Goal: Transaction & Acquisition: Purchase product/service

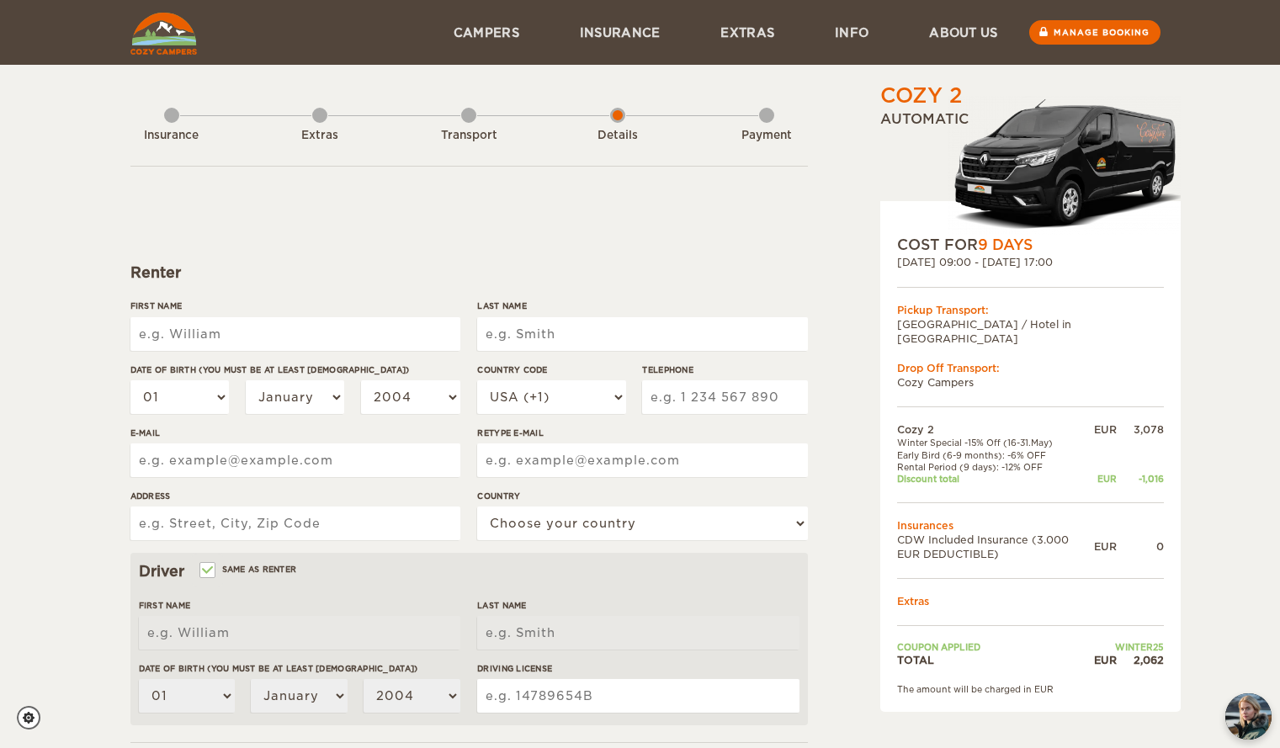
click at [229, 336] on input "First Name" at bounding box center [295, 334] width 330 height 34
type input "Mickael"
type input "FERREIRA"
select select "33"
type input "612445491"
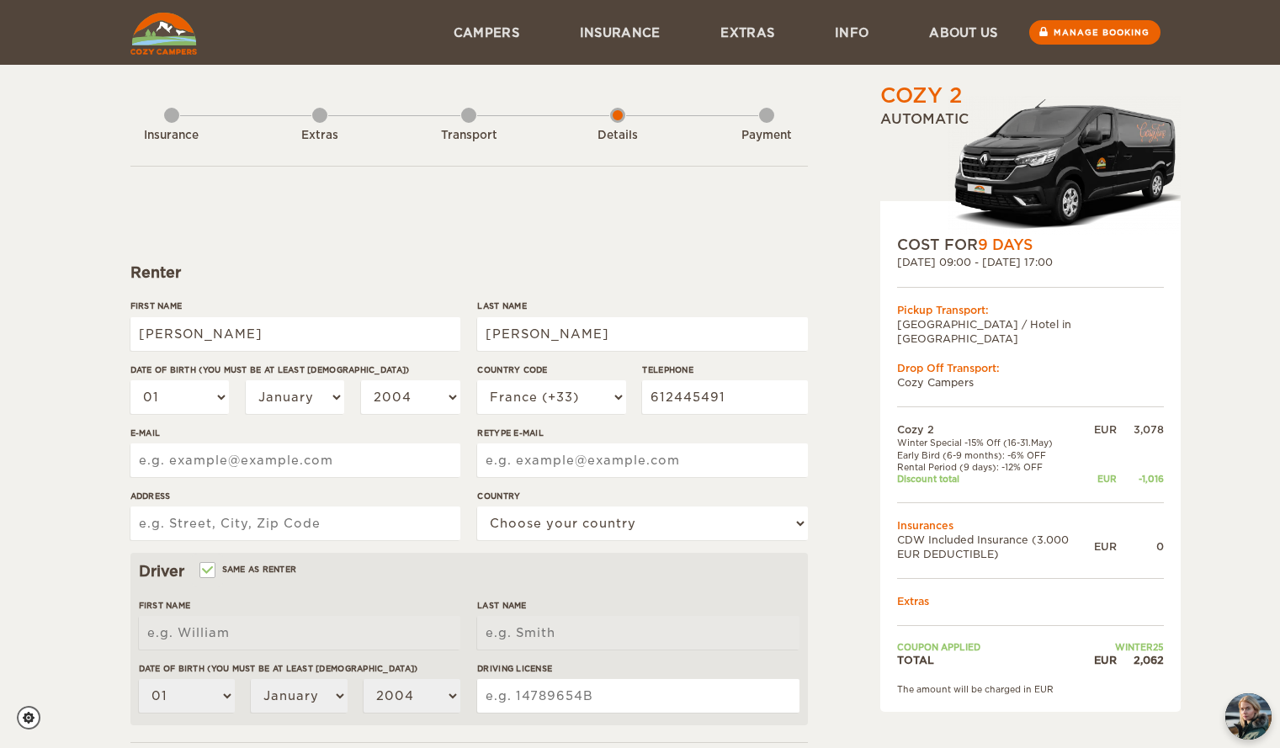
type input "m.ferreira@azerion.com"
type input "51 rue du commandant l'herminier"
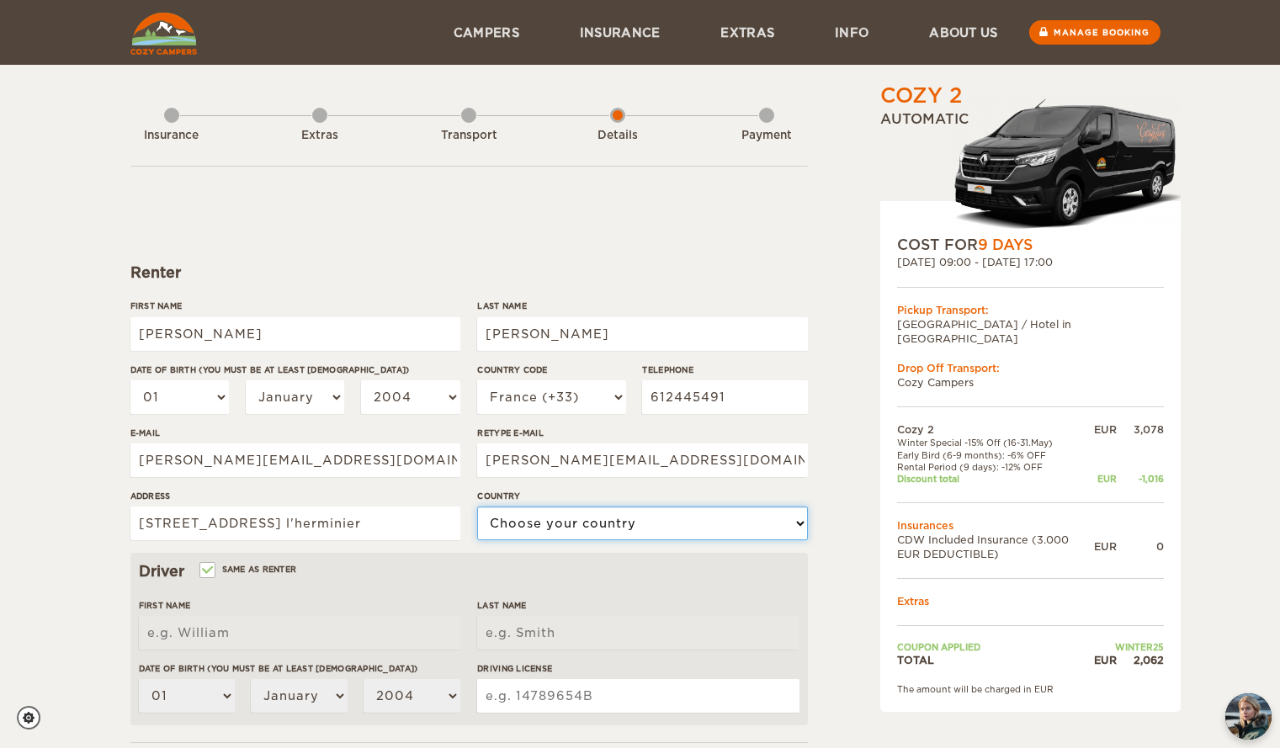
select select "71"
type input "[PERSON_NAME]"
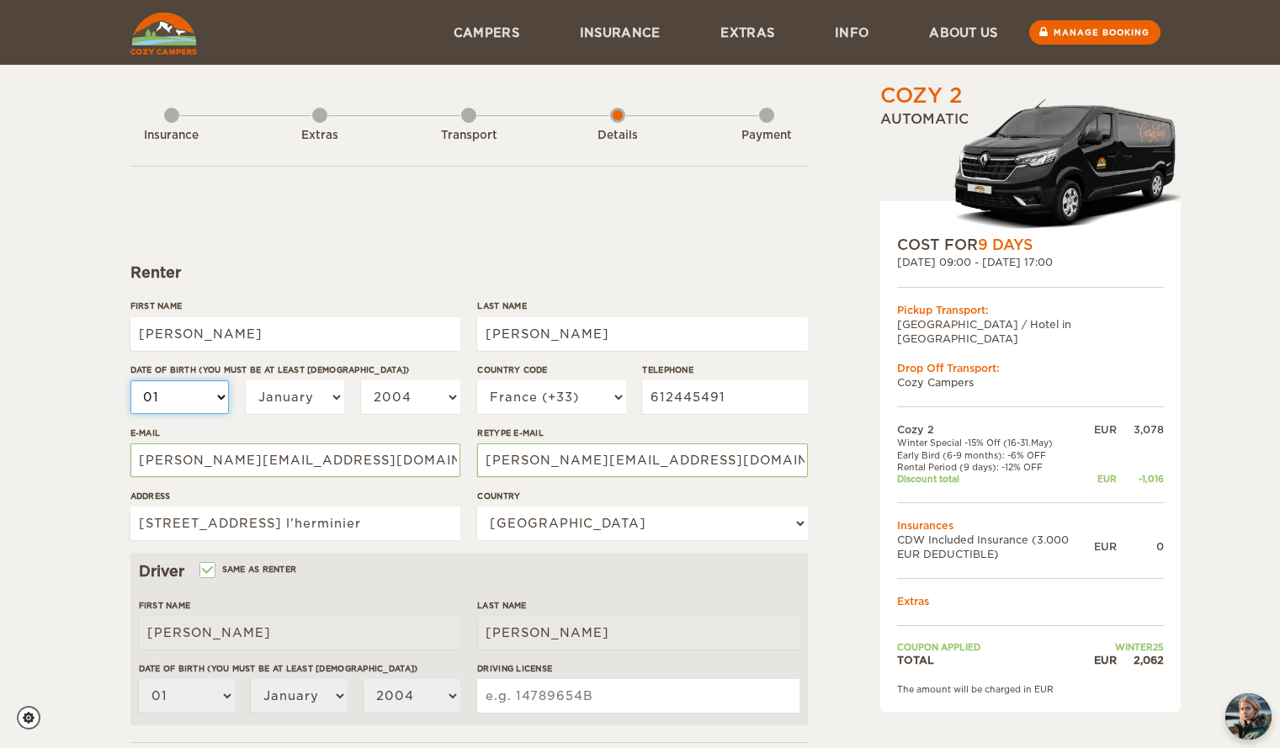
click at [216, 400] on select "01 02 03 04 05 06 07 08 09 10 11 12 13 14 15 16 17 18 19 20 21 22 23 24 25 26 2…" at bounding box center [179, 397] width 99 height 34
select select "28"
click at [130, 380] on select "01 02 03 04 05 06 07 08 09 10 11 12 13 14 15 16 17 18 19 20 21 22 23 24 25 26 2…" at bounding box center [179, 397] width 99 height 34
select select "28"
click at [319, 392] on select "January February March April May June July August September October November De…" at bounding box center [295, 397] width 99 height 34
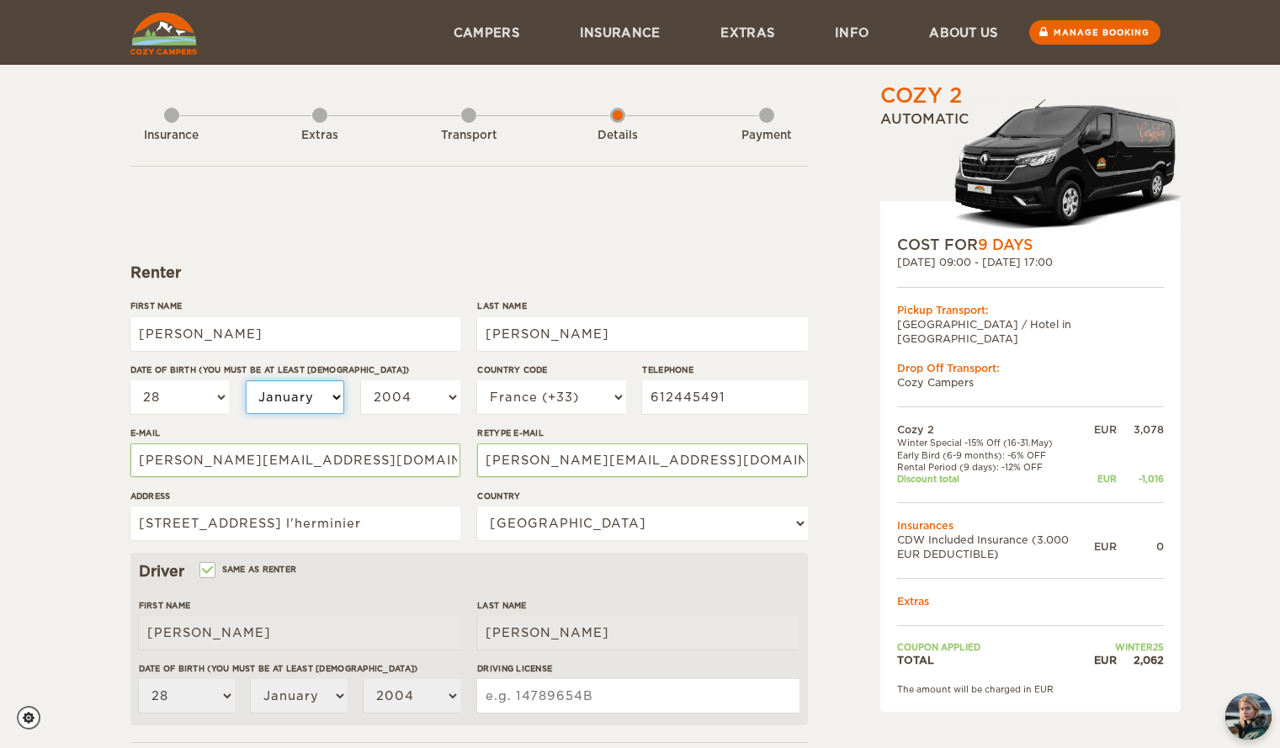
select select "04"
click at [246, 380] on select "January February March April May June July August September October November De…" at bounding box center [295, 397] width 99 height 34
select select "04"
click at [438, 402] on select "2004 2003 2002 2001 2000 1999 1998 1997 1996 1995 1994 1993 1992 1991 1990 1989…" at bounding box center [410, 397] width 99 height 34
select select "1980"
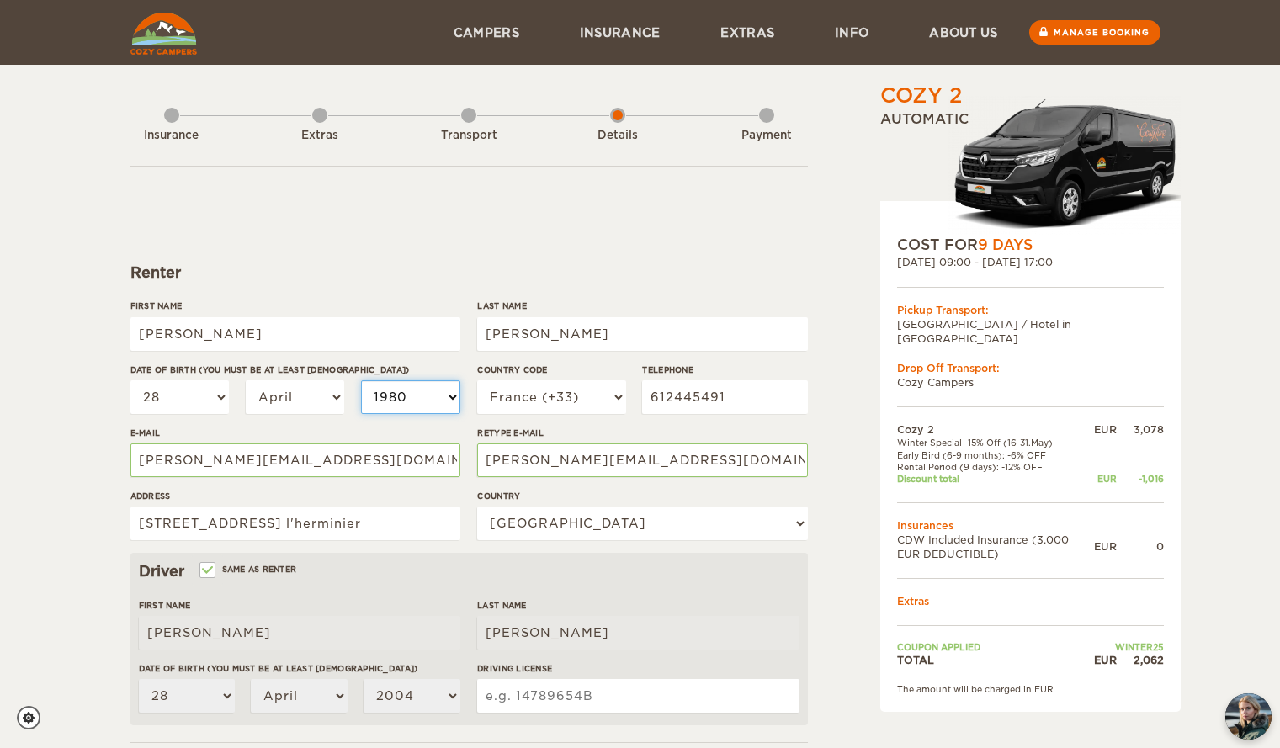
click at [361, 380] on select "2004 2003 2002 2001 2000 1999 1998 1997 1996 1995 1994 1993 1992 1991 1990 1989…" at bounding box center [410, 397] width 99 height 34
select select "1980"
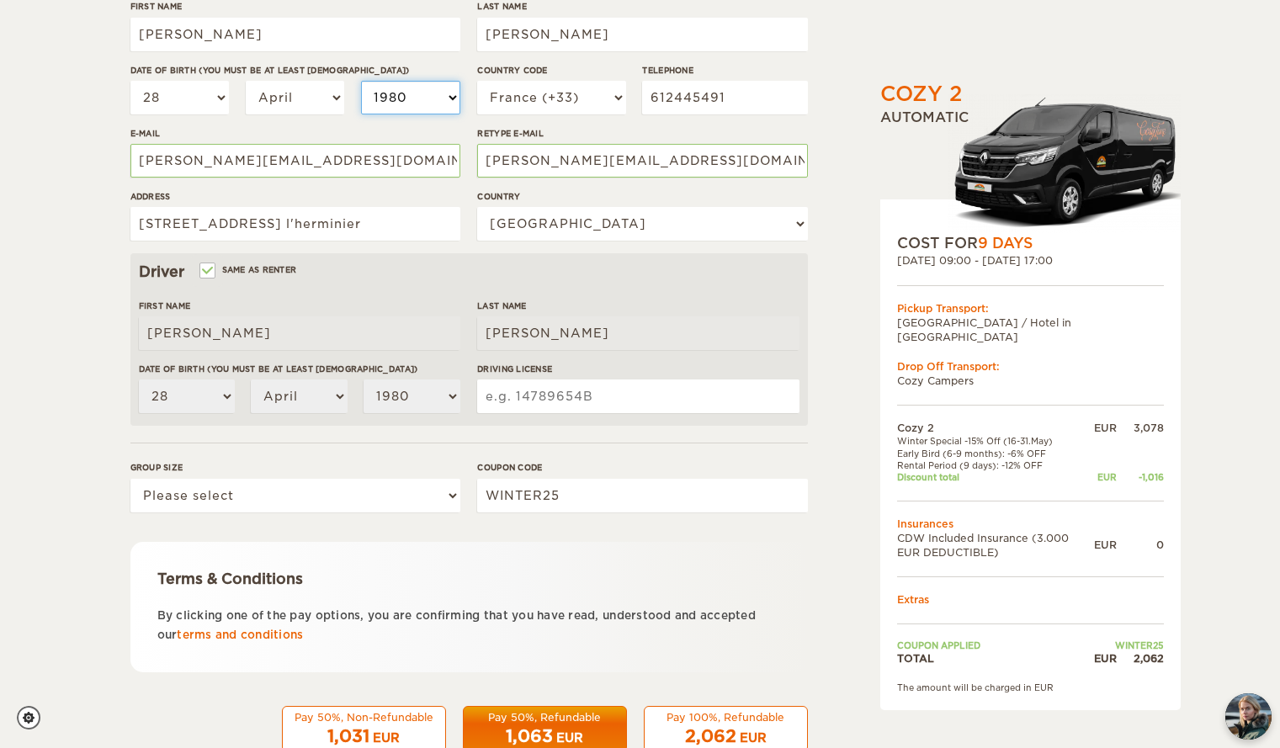
scroll to position [300, 0]
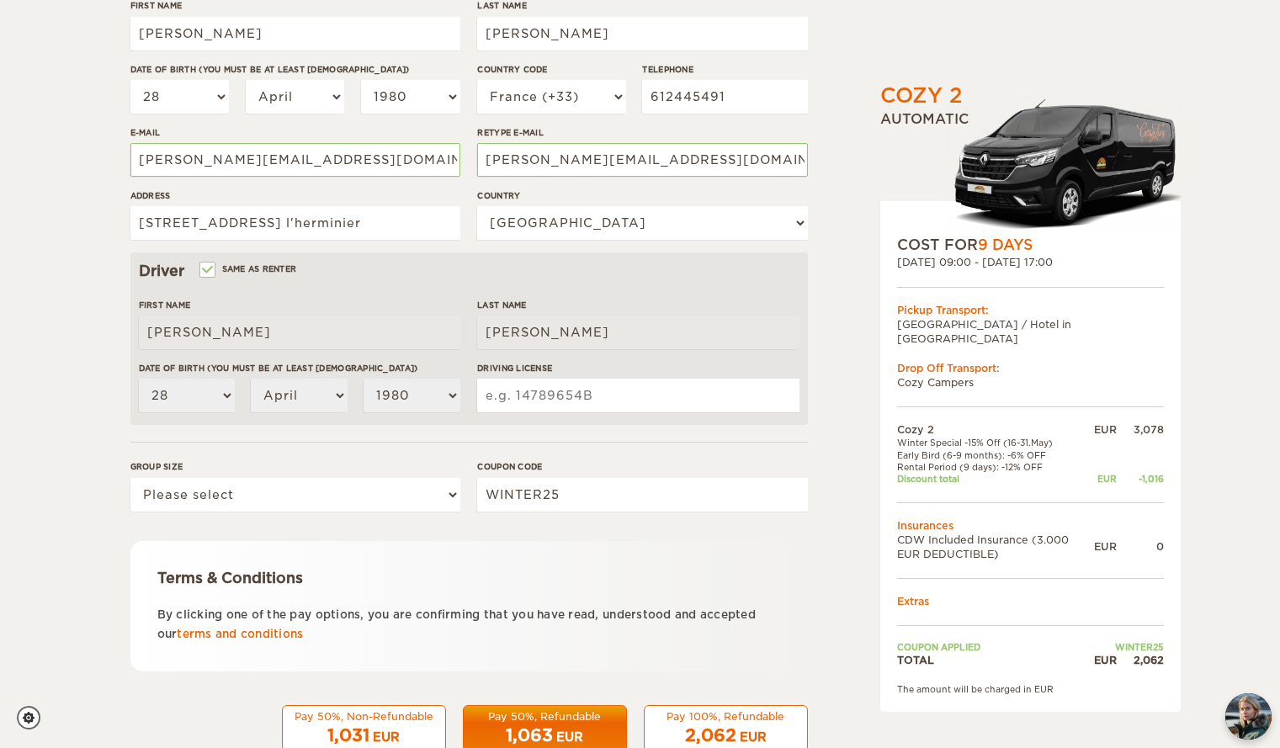
click at [504, 402] on input "Driving License" at bounding box center [637, 396] width 321 height 34
click at [449, 495] on select "Please select 1 2" at bounding box center [295, 495] width 330 height 34
select select "2"
click at [130, 478] on select "Please select 1 2" at bounding box center [295, 495] width 330 height 34
click at [561, 390] on input "Driving License" at bounding box center [637, 396] width 321 height 34
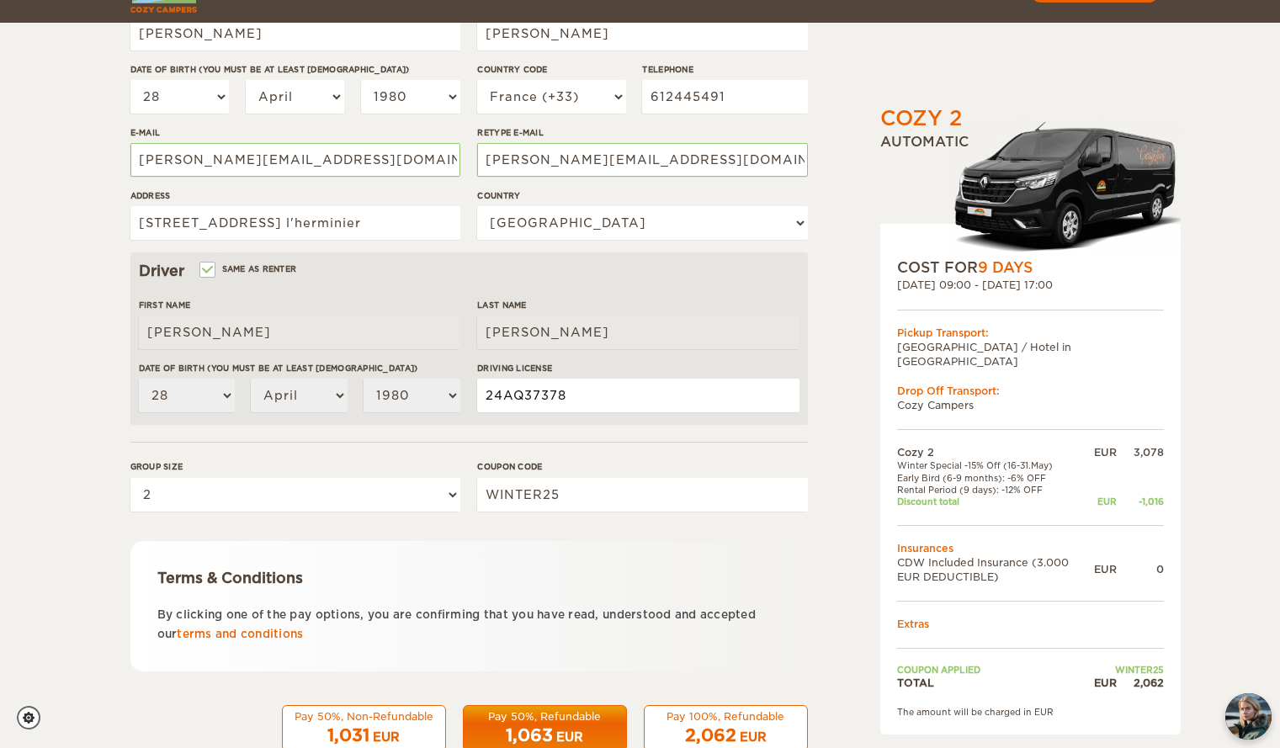
scroll to position [346, 0]
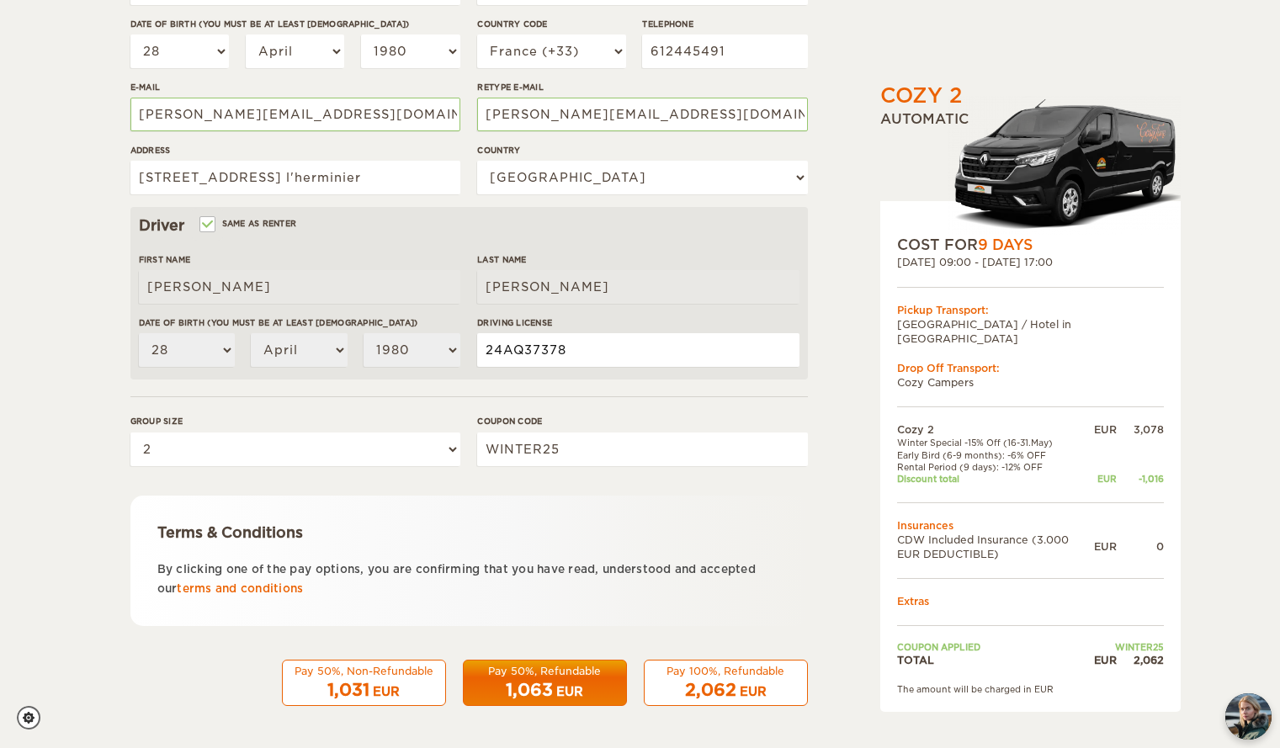
type input "24AQ37378"
click at [534, 680] on span "1,063" at bounding box center [529, 690] width 47 height 20
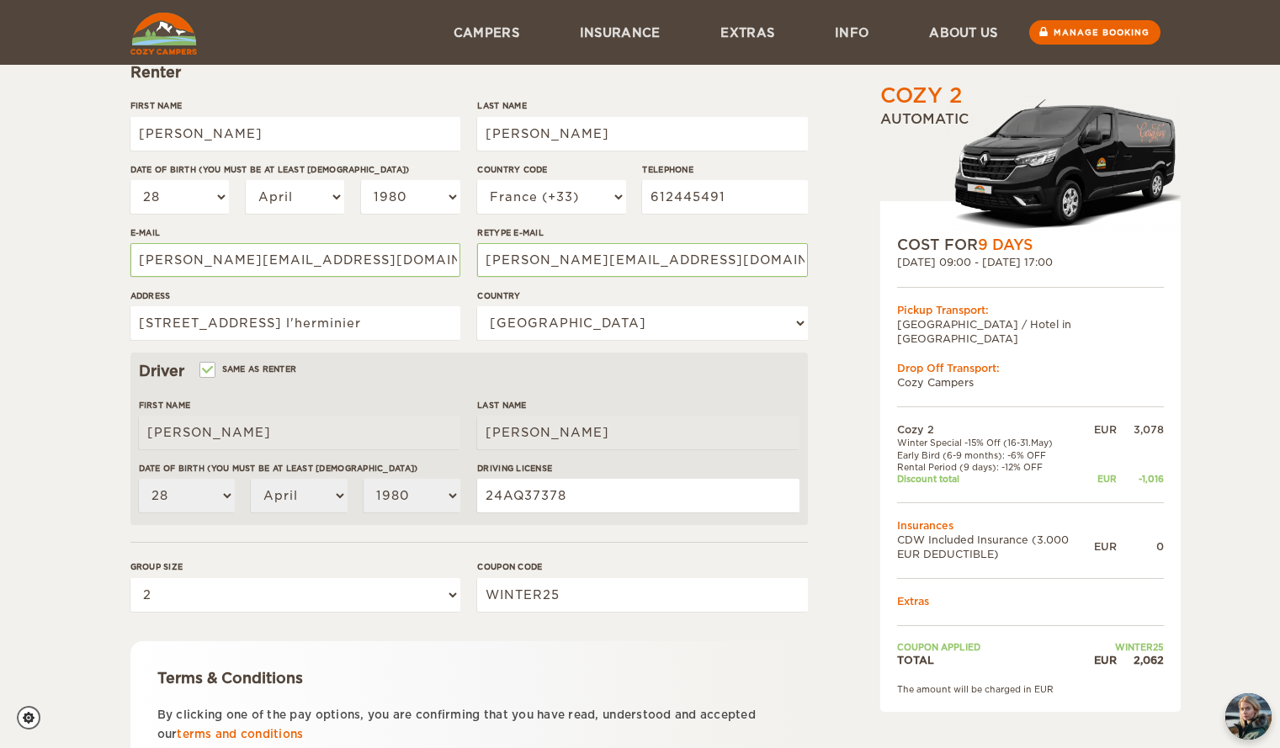
scroll to position [199, 0]
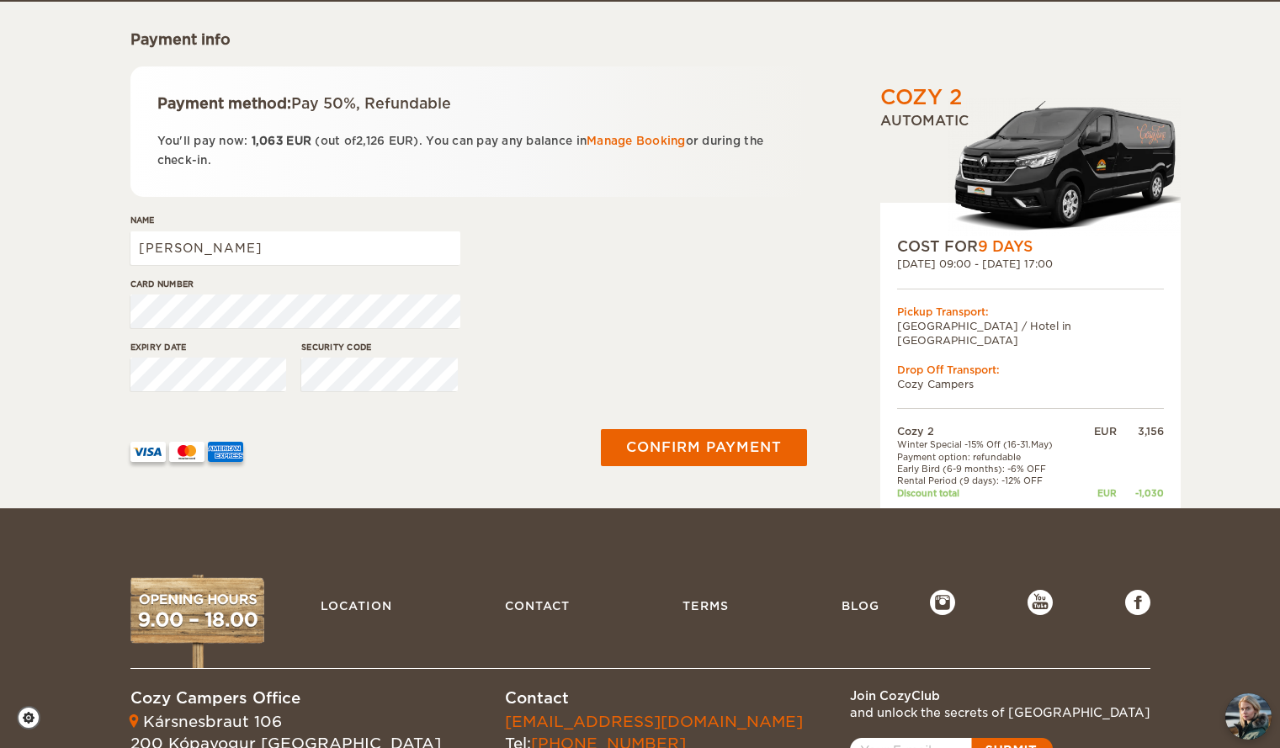
scroll to position [235, 0]
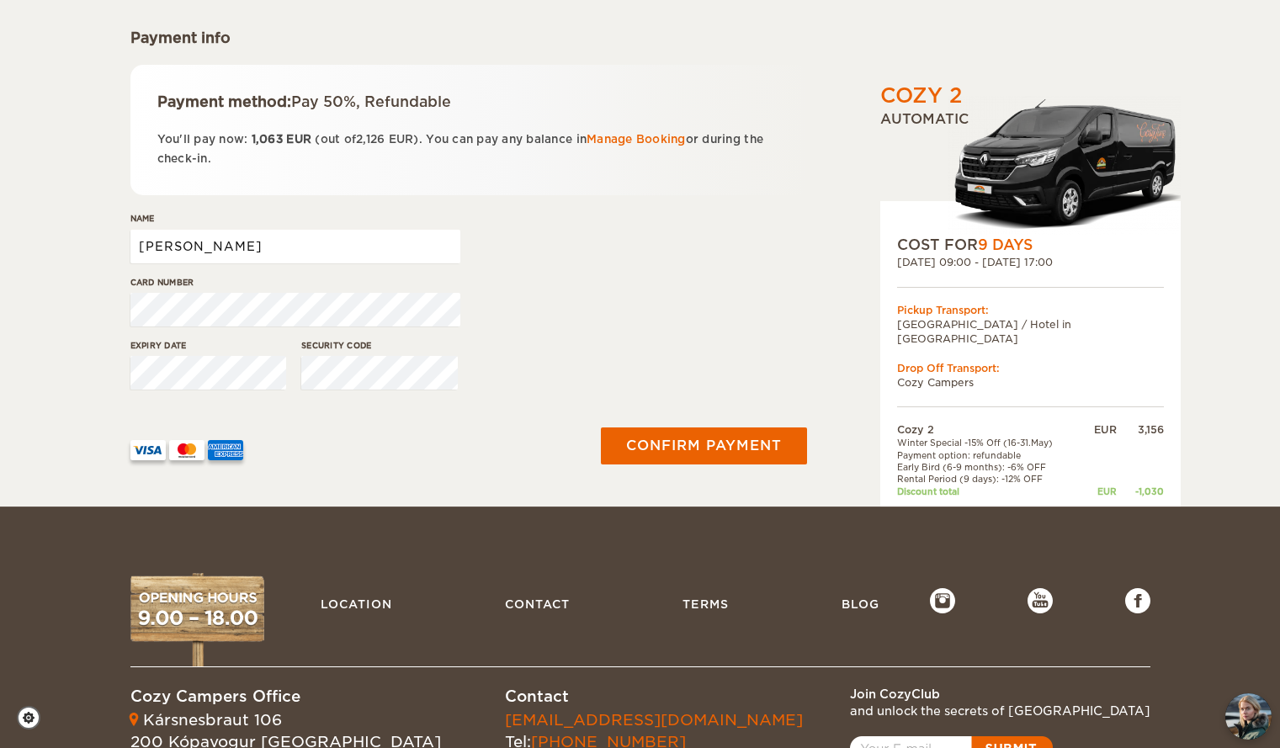
drag, startPoint x: 194, startPoint y: 241, endPoint x: 63, endPoint y: 234, distance: 131.5
click at [63, 234] on div "Cozy 2 Expand Collapse Total 2,126 EUR Automatic COST FOR 9 Days 22. May 2026 0…" at bounding box center [640, 135] width 1280 height 741
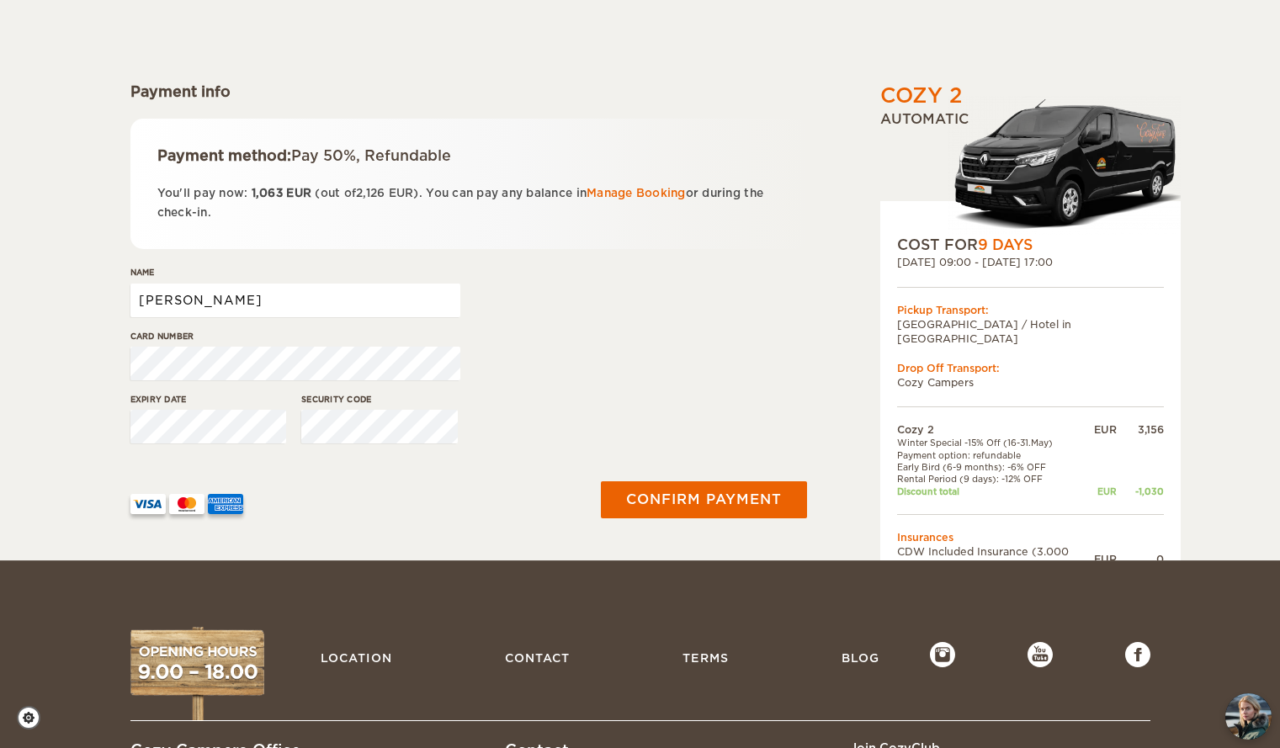
scroll to position [182, 0]
type input "FERREIRA"
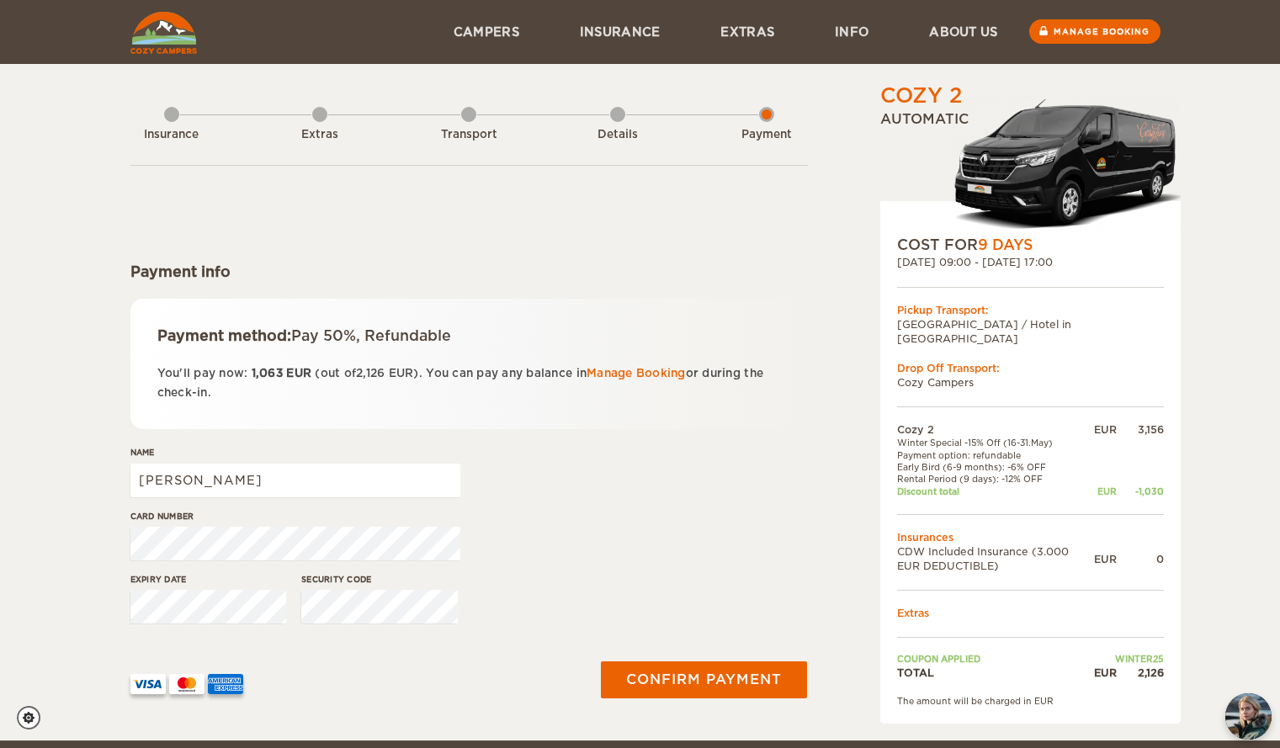
scroll to position [0, 0]
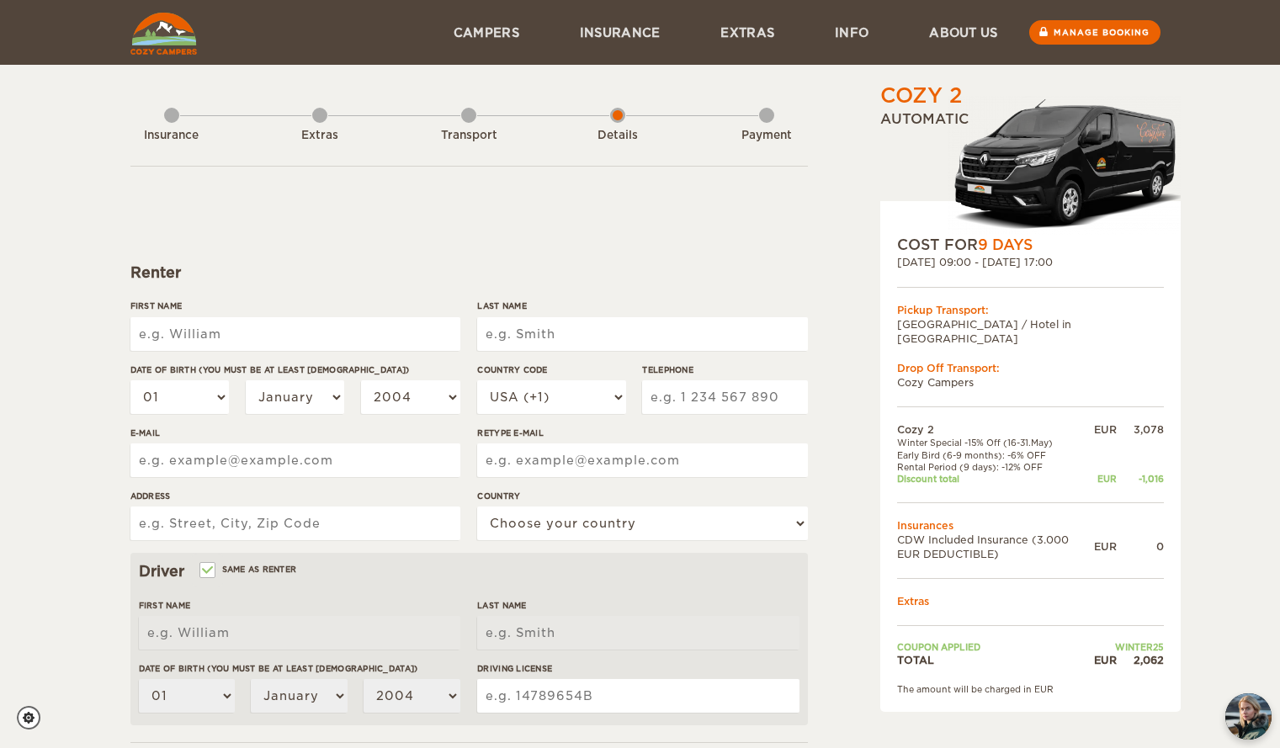
click at [279, 335] on input "First Name" at bounding box center [295, 334] width 330 height 34
type input "Mickael"
type input "FERREIRA"
type input "612445491"
type input "m.ferreira@azerion.com"
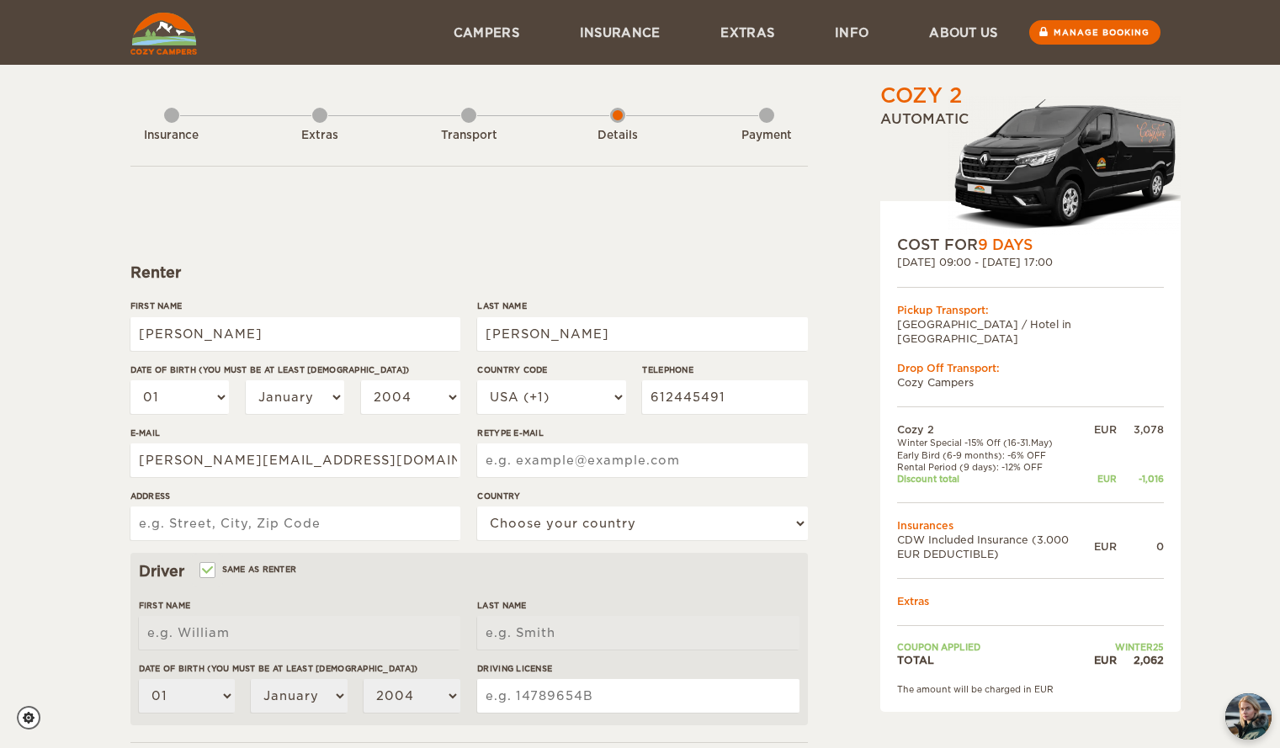
type input "m.ferreira@azerion.com"
type input "101 - 109 rue Jean Jaures"
type input "Mickael"
type input "FERREIRA"
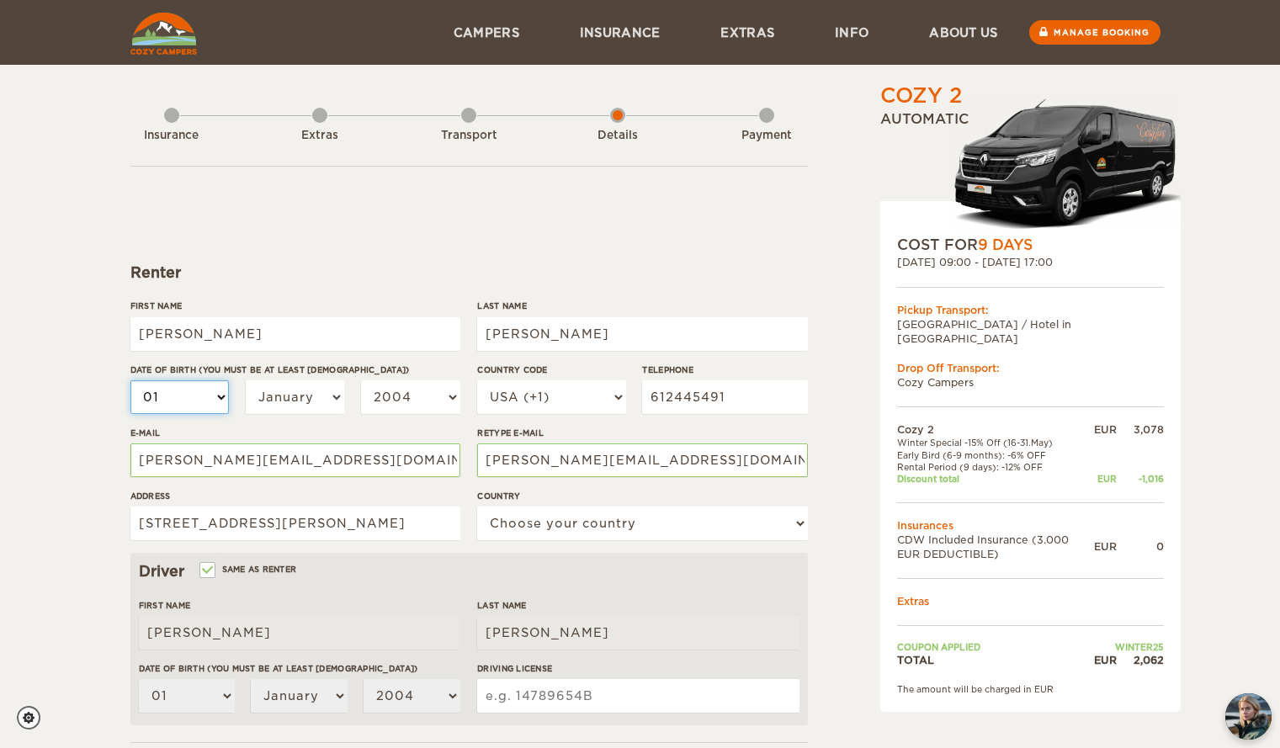
click at [212, 394] on select "01 02 03 04 05 06 07 08 09 10 11 12 13 14 15 16 17 18 19 20 21 22 23 24 25 26 2…" at bounding box center [179, 397] width 99 height 34
select select "28"
click at [130, 380] on select "01 02 03 04 05 06 07 08 09 10 11 12 13 14 15 16 17 18 19 20 21 22 23 24 25 26 2…" at bounding box center [179, 397] width 99 height 34
select select "28"
click at [325, 387] on select "January February March April May June July August September October November De…" at bounding box center [295, 397] width 99 height 34
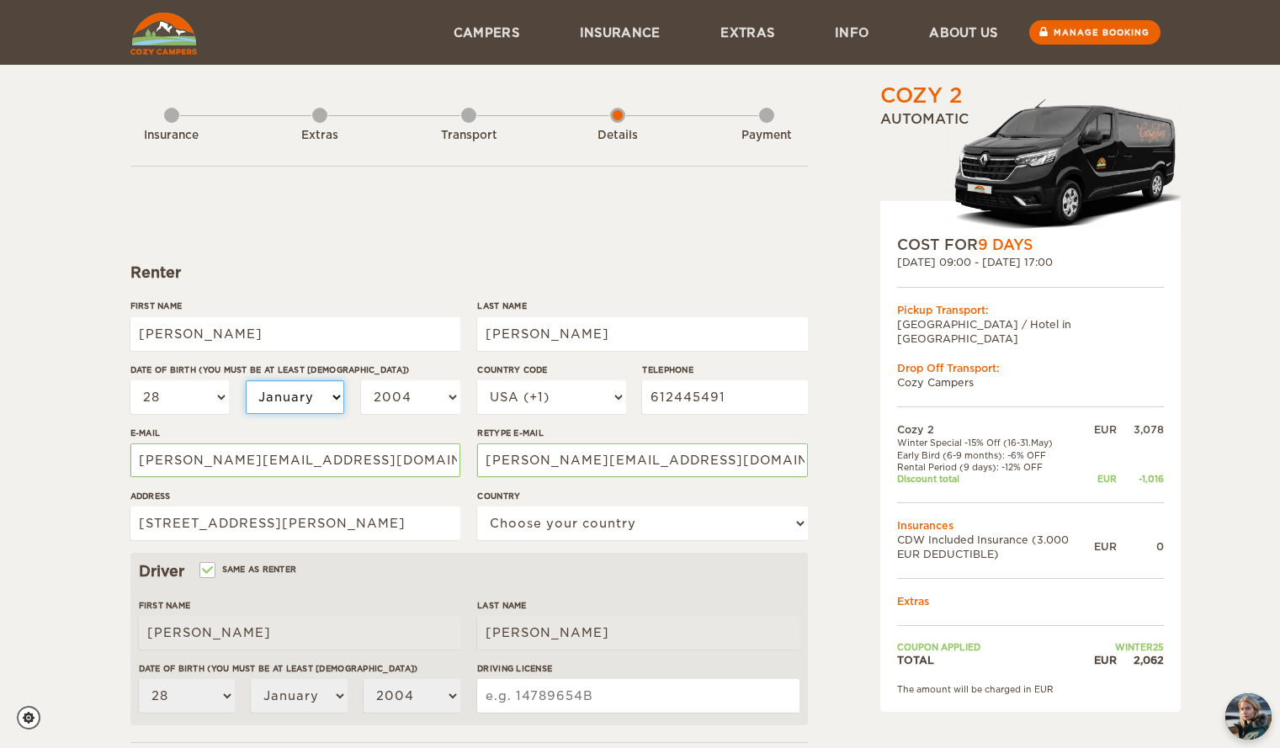
select select "04"
click at [246, 380] on select "January February March April May June July August September October November De…" at bounding box center [295, 397] width 99 height 34
select select "04"
click at [447, 394] on select "2004 2003 2002 2001 2000 1999 1998 1997 1996 1995 1994 1993 1992 1991 1990 1989…" at bounding box center [410, 397] width 99 height 34
select select "1980"
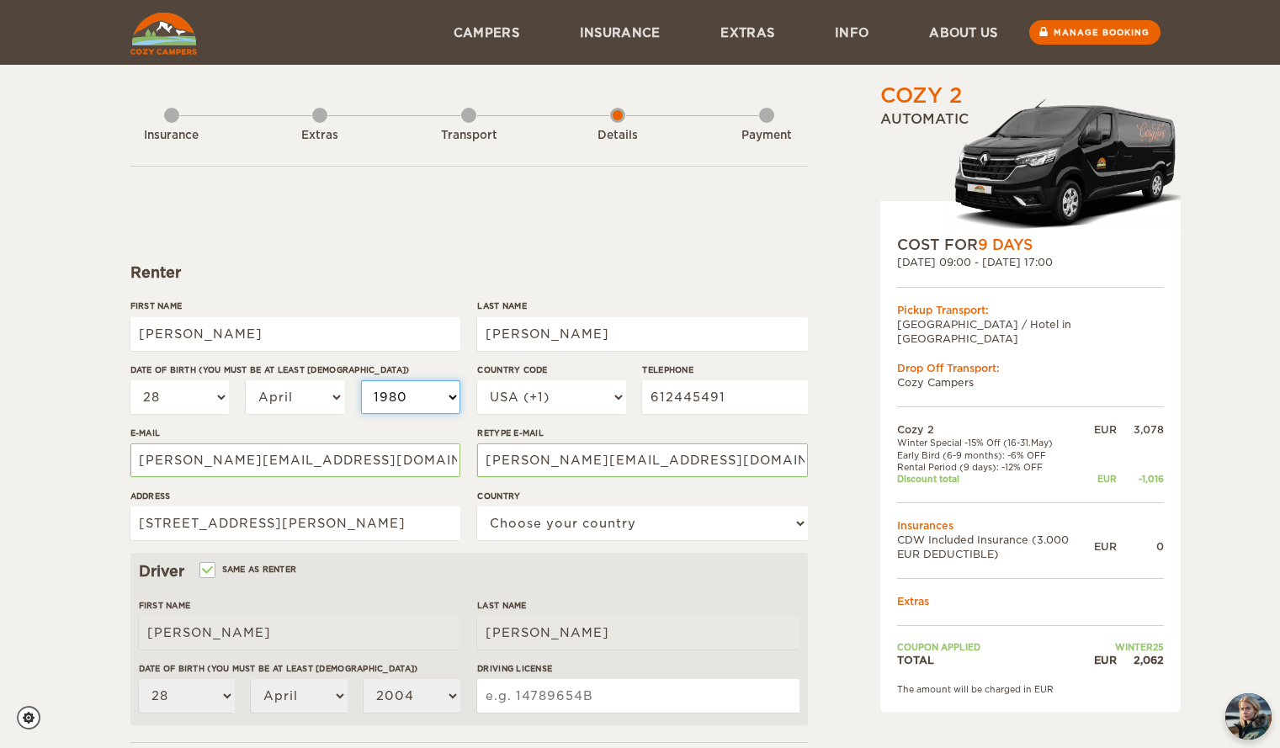
click at [361, 380] on select "2004 2003 2002 2001 2000 1999 1998 1997 1996 1995 1994 1993 1992 1991 1990 1989…" at bounding box center [410, 397] width 99 height 34
select select "1980"
click at [852, 495] on div "Cozy 2 Expand Collapse Total 2,062 EUR Automatic COST FOR 9 Days 22. May 2026 0…" at bounding box center [988, 580] width 326 height 996
click at [619, 388] on select "USA (+1) UK (+44) Germany (+49) Algeria (+213) Andorra (+376) Angola (+244) Ang…" at bounding box center [551, 397] width 148 height 34
select select "33"
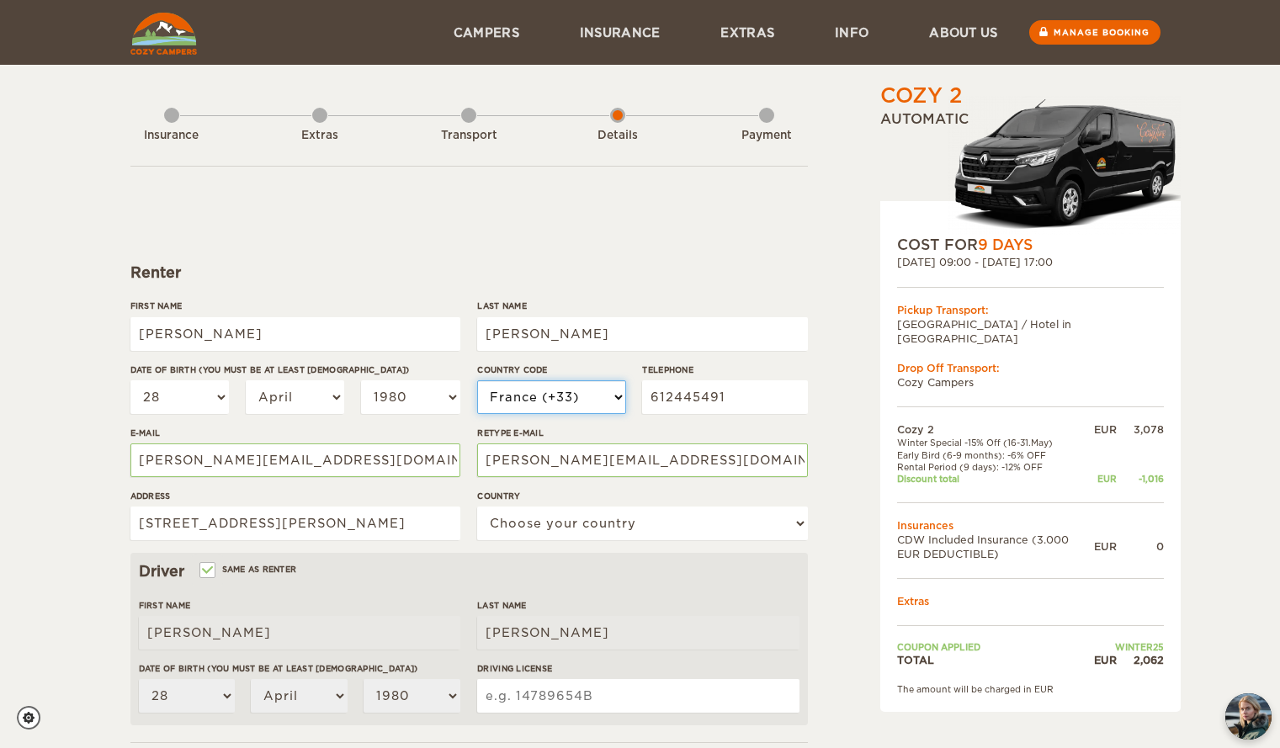
click at [477, 380] on select "USA (+1) UK (+44) Germany (+49) Algeria (+213) Andorra (+376) Angola (+244) Ang…" at bounding box center [551, 397] width 148 height 34
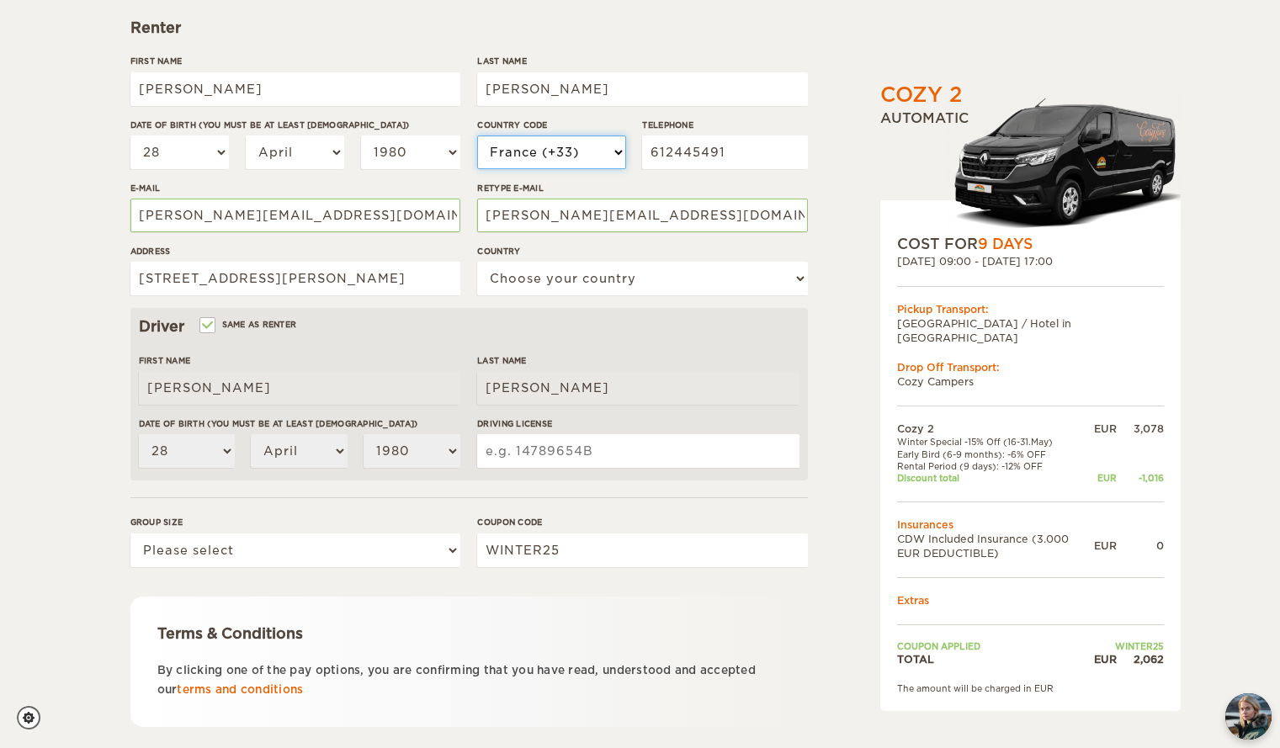
scroll to position [246, 0]
click at [816, 383] on div "Cozy 2 Expand Collapse Total 2,062 EUR Automatic COST FOR 9 Days 22. May 2026 0…" at bounding box center [640, 334] width 1020 height 996
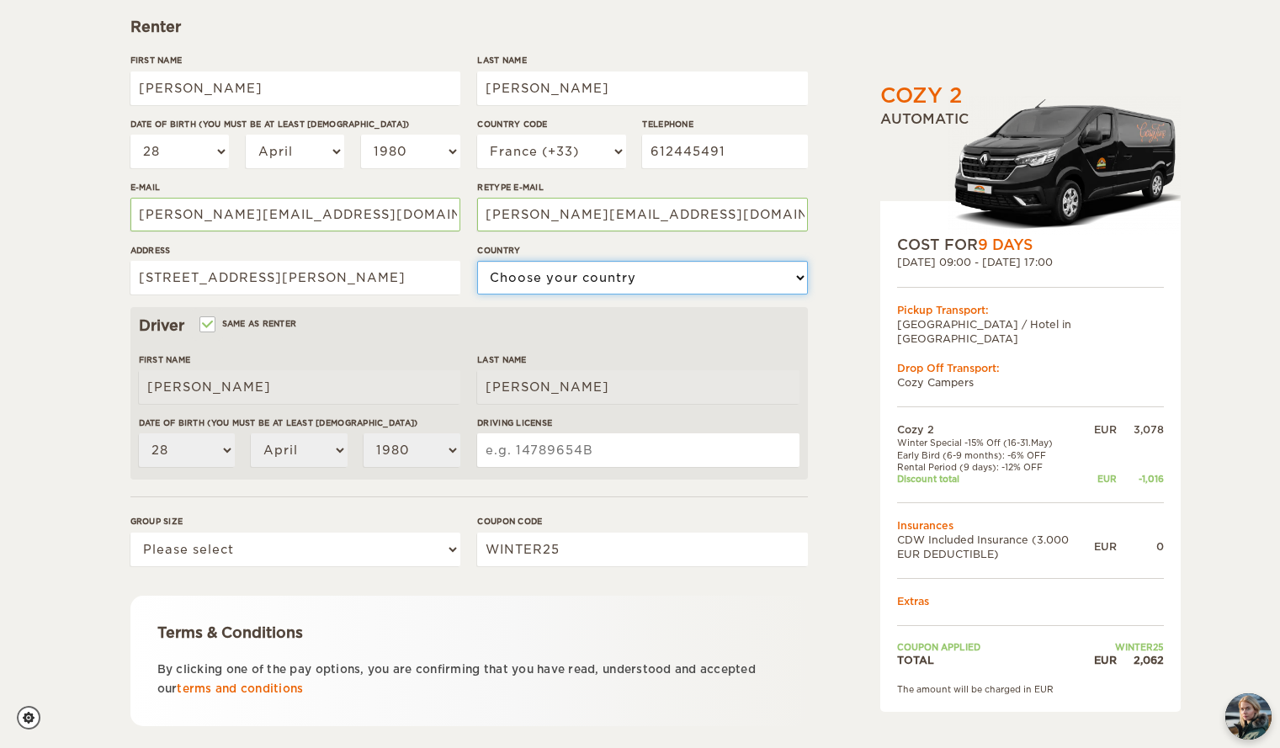
click at [678, 283] on select "Choose your country United States United Kingdom Germany Afghanistan Albania Al…" at bounding box center [642, 278] width 330 height 34
select select "71"
click at [477, 261] on select "Choose your country United States United Kingdom Germany Afghanistan Albania Al…" at bounding box center [642, 278] width 330 height 34
click at [868, 476] on div "Cozy 2 Expand Collapse Total 2,062 EUR Automatic COST FOR 9 Days 22. May 2026 0…" at bounding box center [988, 334] width 326 height 996
click at [661, 459] on input "Driving License" at bounding box center [637, 450] width 321 height 34
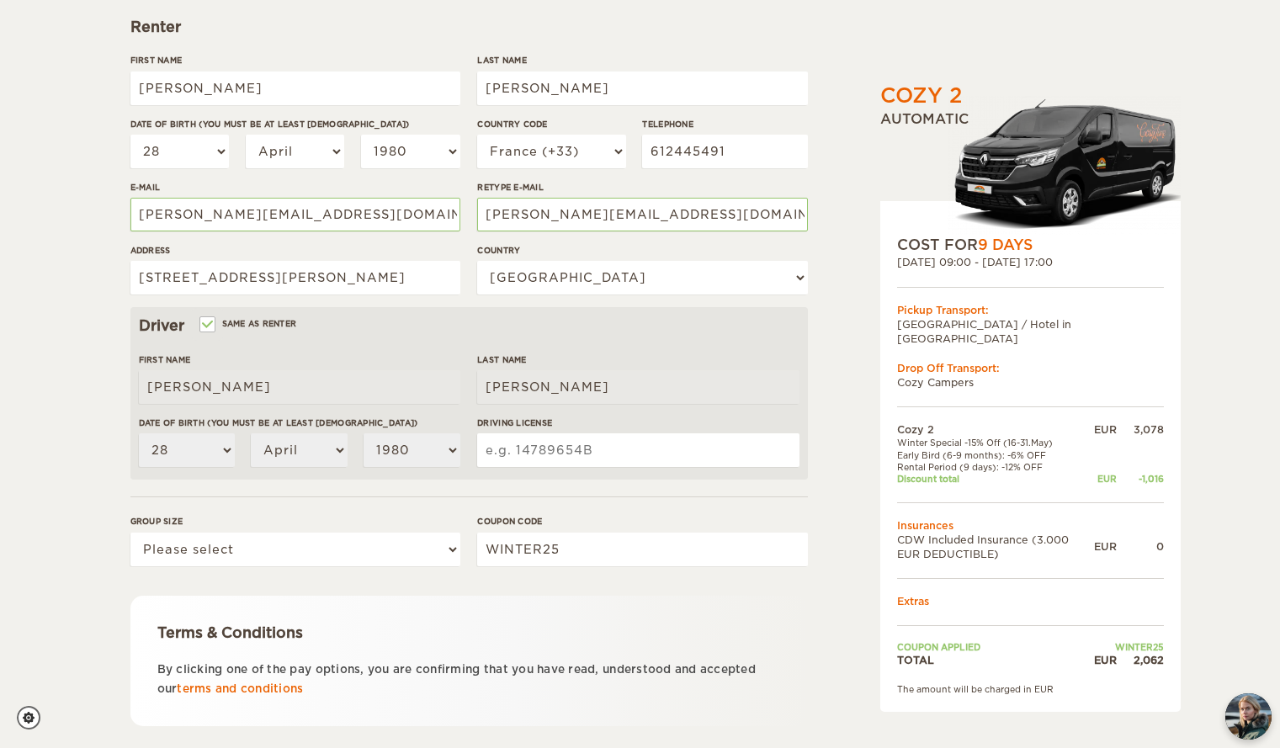
type input "24AQ37378"
click at [837, 536] on div "Cozy 2 Expand Collapse Total 2,062 EUR Automatic COST FOR 9 Days 22. May 2026 0…" at bounding box center [988, 334] width 326 height 996
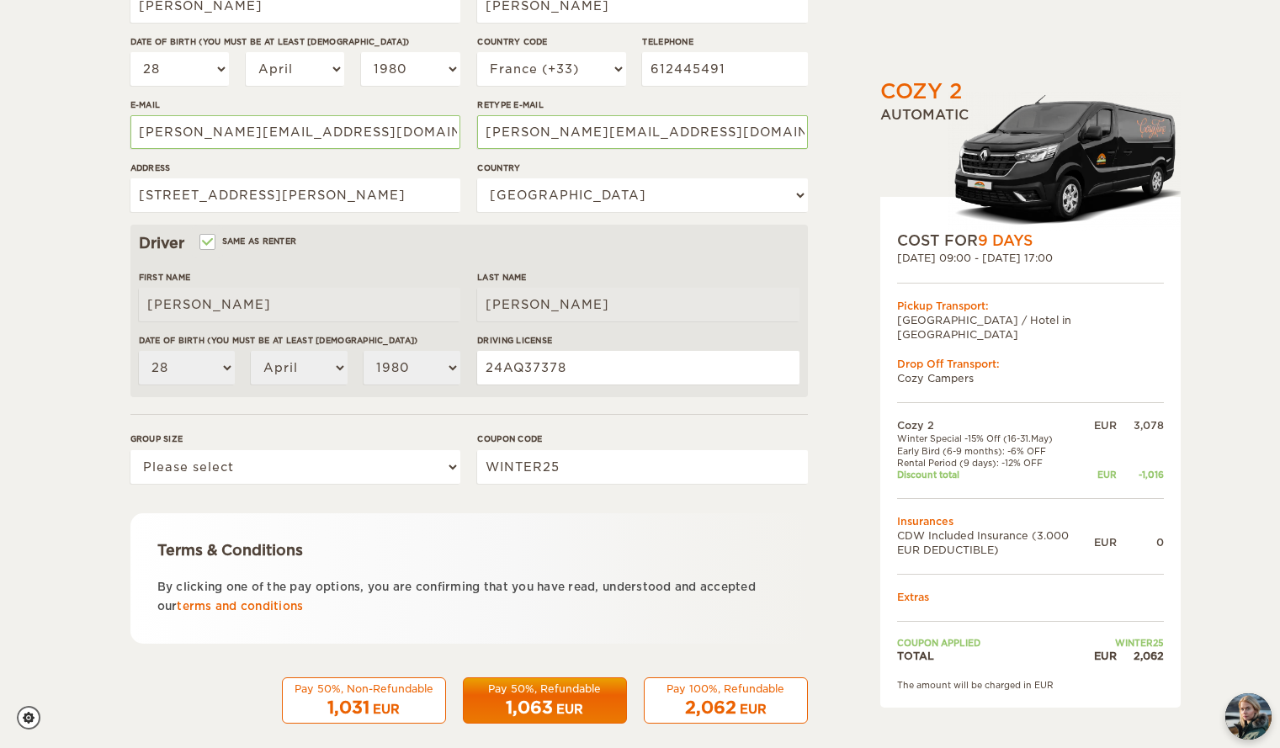
scroll to position [329, 0]
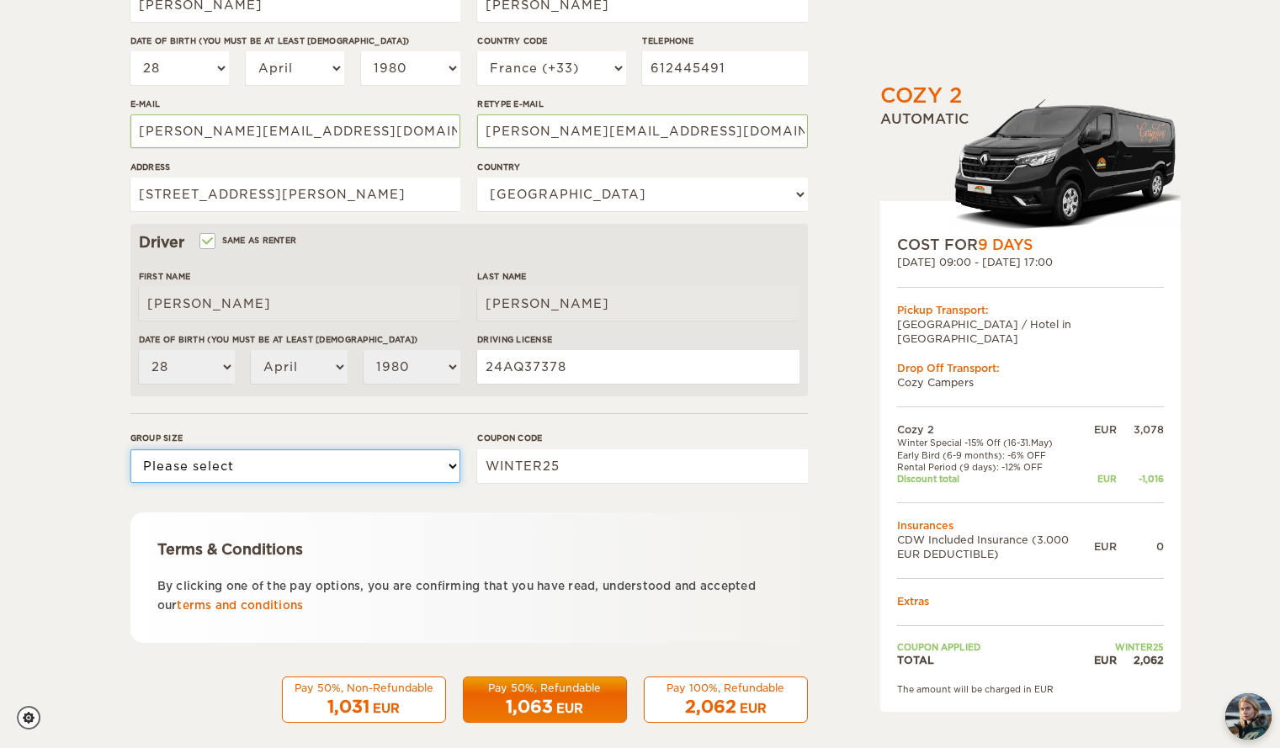
click at [251, 469] on select "Please select 1 2" at bounding box center [295, 466] width 330 height 34
select select "2"
click at [130, 449] on select "Please select 1 2" at bounding box center [295, 466] width 330 height 34
click at [810, 574] on div "Cozy 2 Expand Collapse Total 2,062 EUR Automatic COST FOR 9 Days 22. May 2026 0…" at bounding box center [640, 251] width 1020 height 996
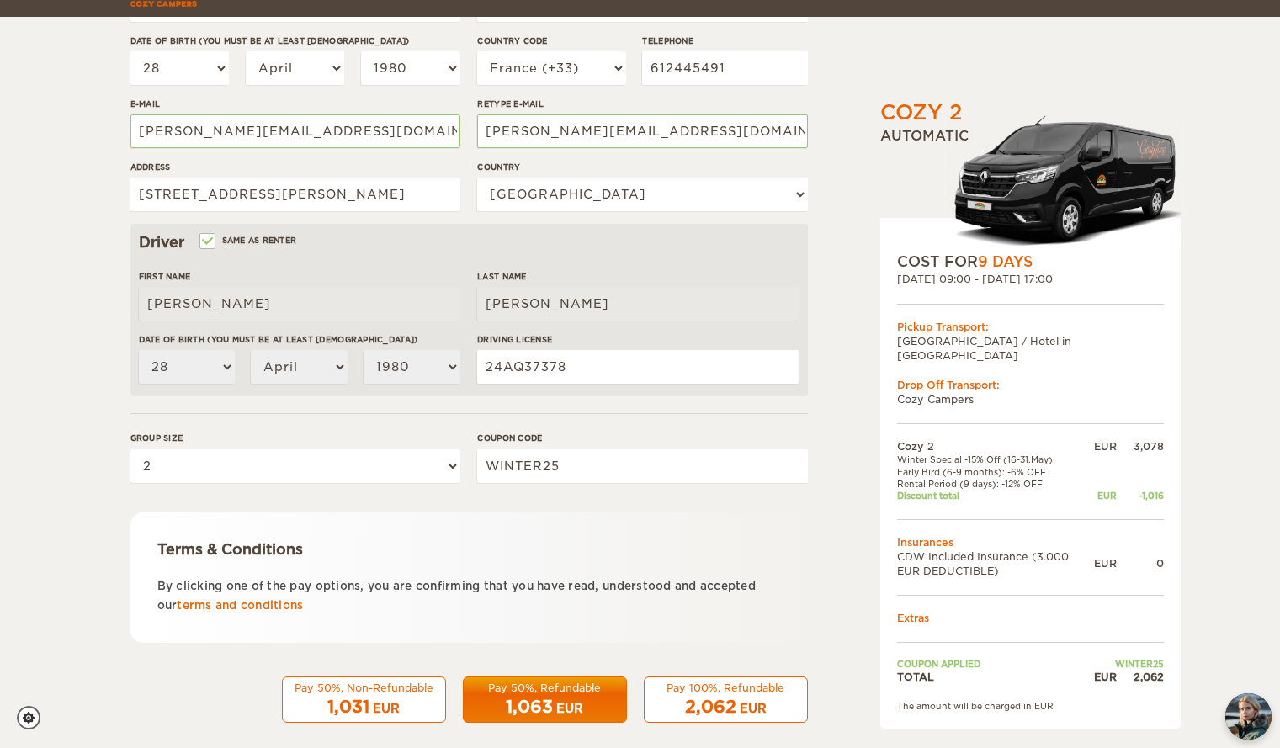
scroll to position [346, 0]
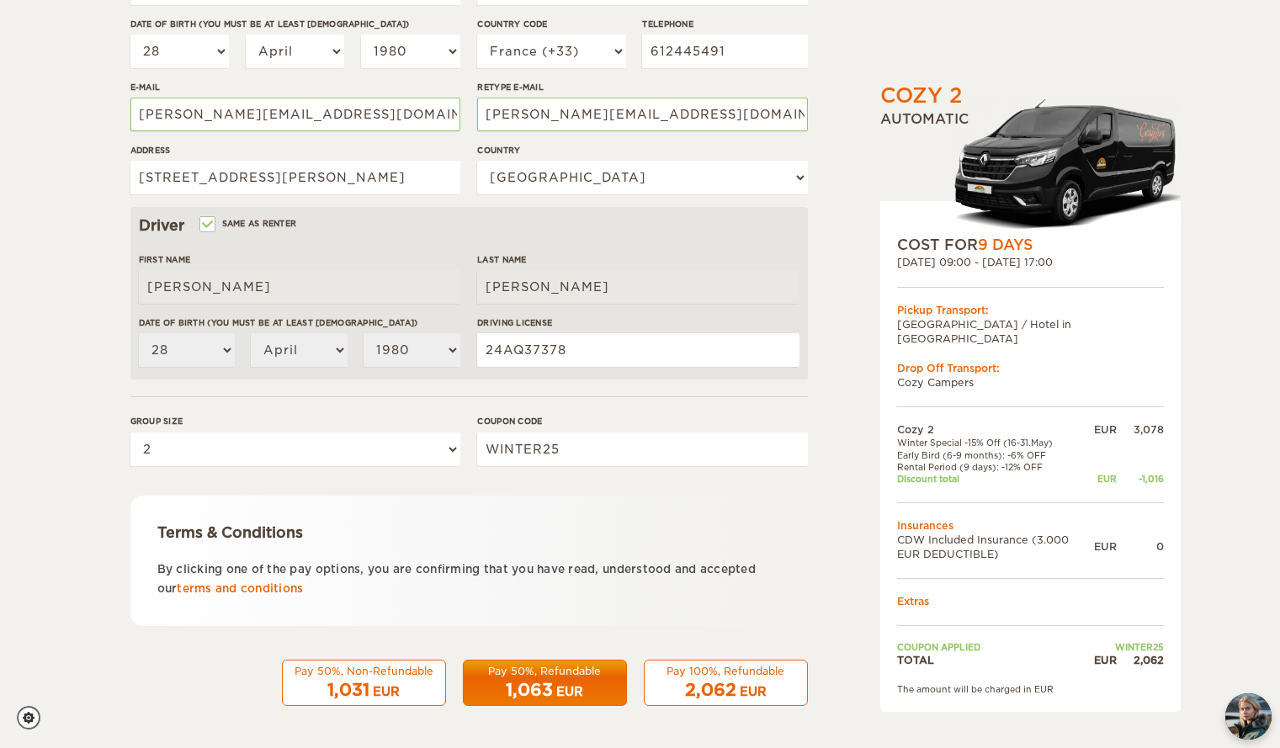
click at [553, 679] on div "1,063 EUR" at bounding box center [545, 690] width 142 height 24
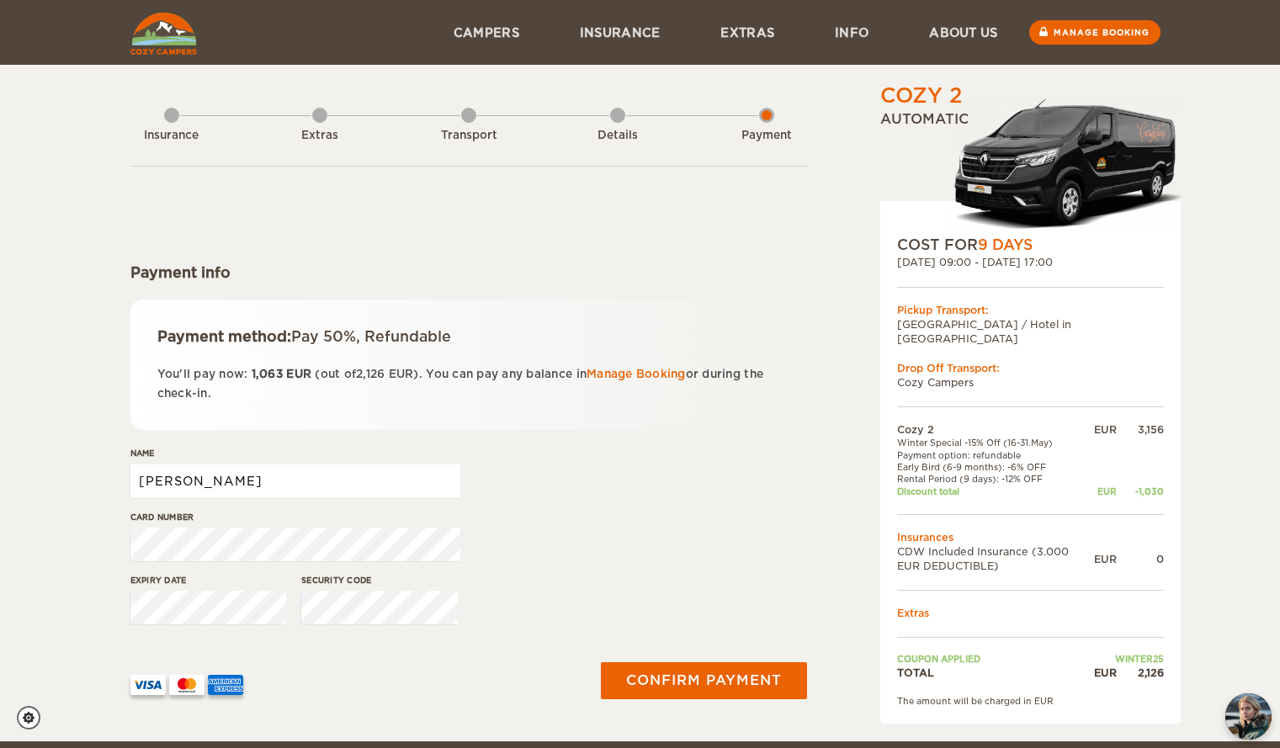
click at [243, 486] on input "Mickael" at bounding box center [295, 482] width 330 height 34
drag, startPoint x: 243, startPoint y: 486, endPoint x: 46, endPoint y: 479, distance: 197.1
click at [46, 479] on div "Cozy 2 Expand Collapse Total 2,126 EUR Automatic COST FOR 9 Days 22. May 2026 0…" at bounding box center [640, 370] width 1280 height 741
type input "FERREIRA"
click at [538, 695] on div at bounding box center [352, 678] width 445 height 33
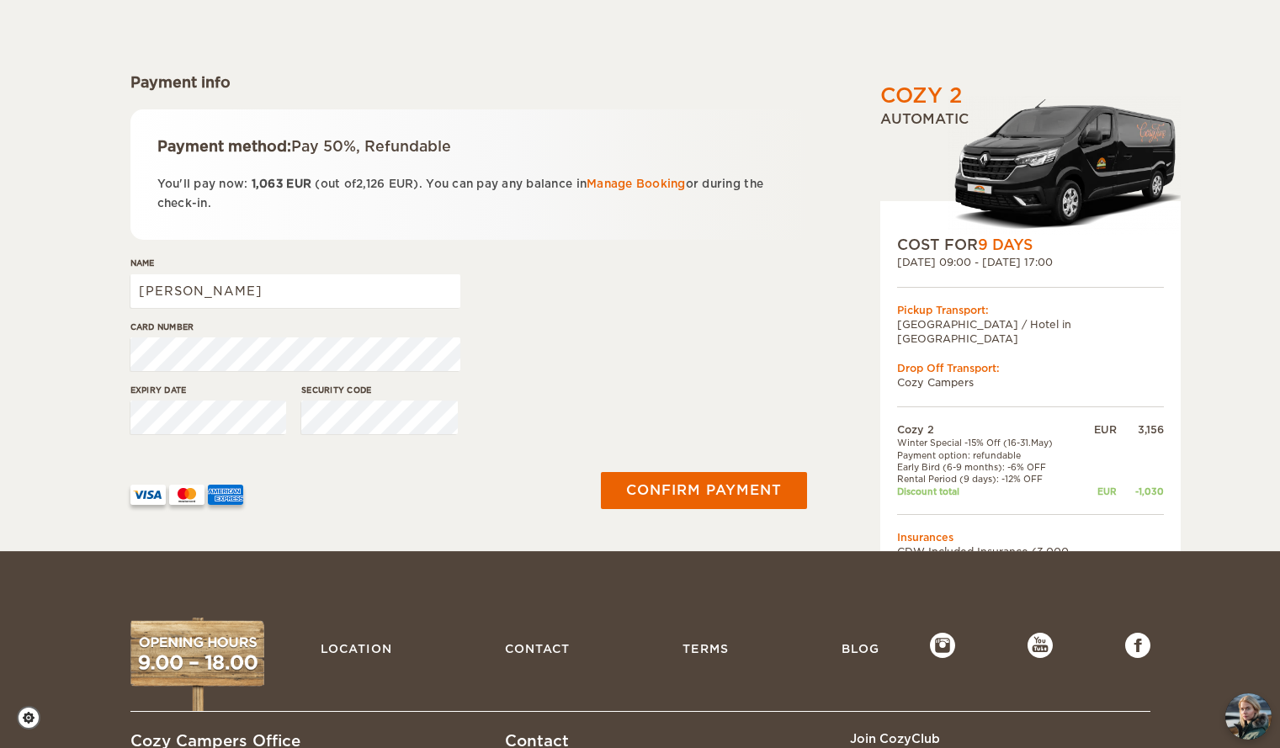
scroll to position [192, 0]
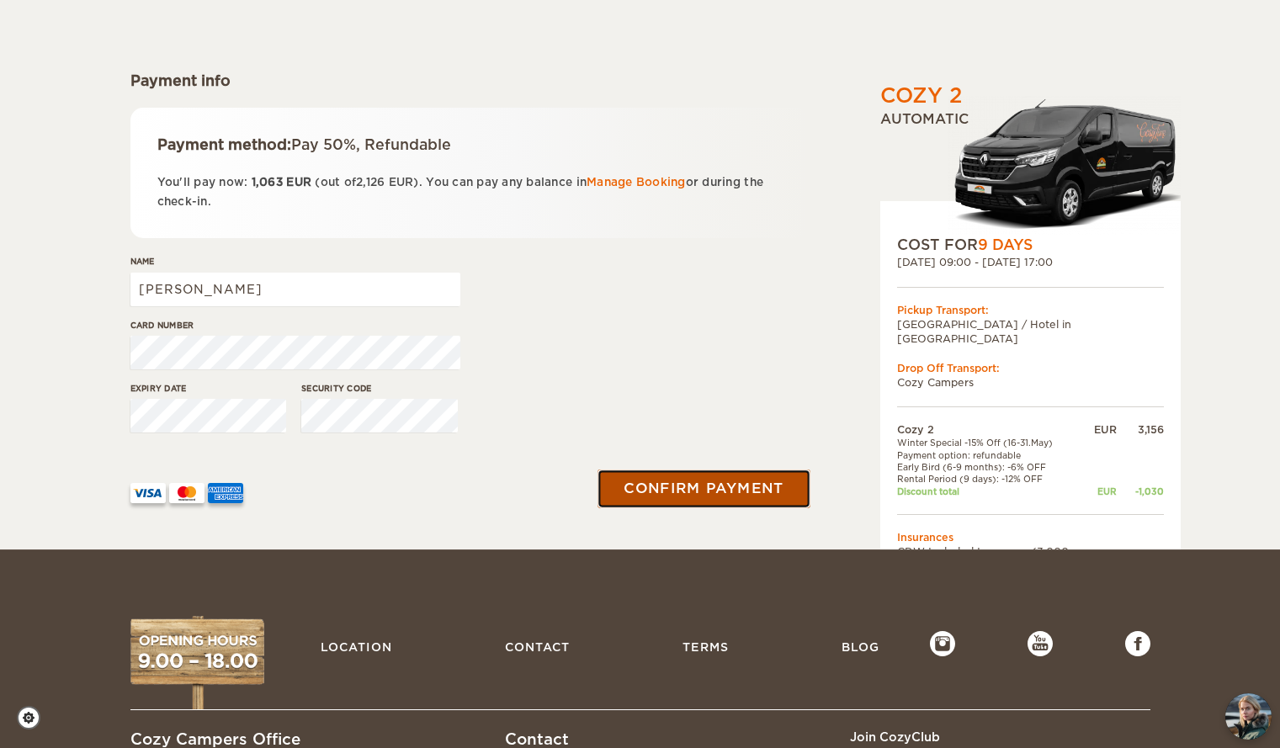
click at [706, 485] on button "Confirm payment" at bounding box center [704, 489] width 212 height 38
